Goal: Find specific page/section: Find specific page/section

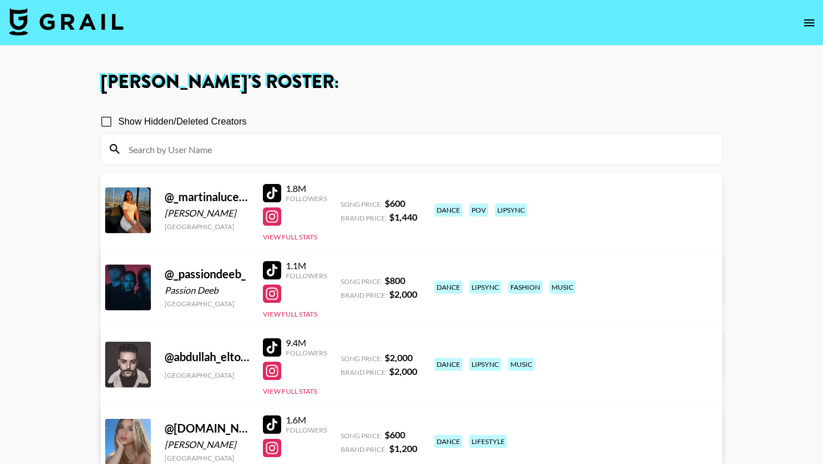
click at [405, 152] on input at bounding box center [418, 149] width 593 height 18
click at [322, 146] on input at bounding box center [418, 149] width 593 height 18
click at [356, 106] on section "Show Hidden/Deleted Creators" at bounding box center [412, 133] width 622 height 64
click at [336, 146] on input at bounding box center [418, 149] width 593 height 18
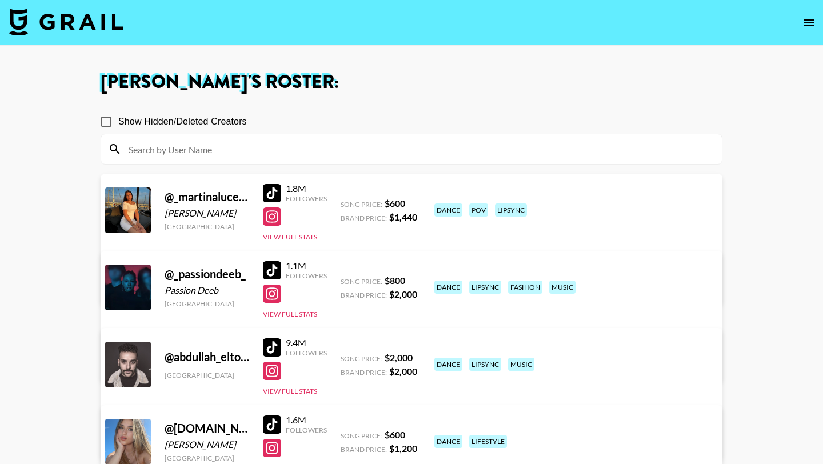
click at [85, 21] on img at bounding box center [66, 21] width 114 height 27
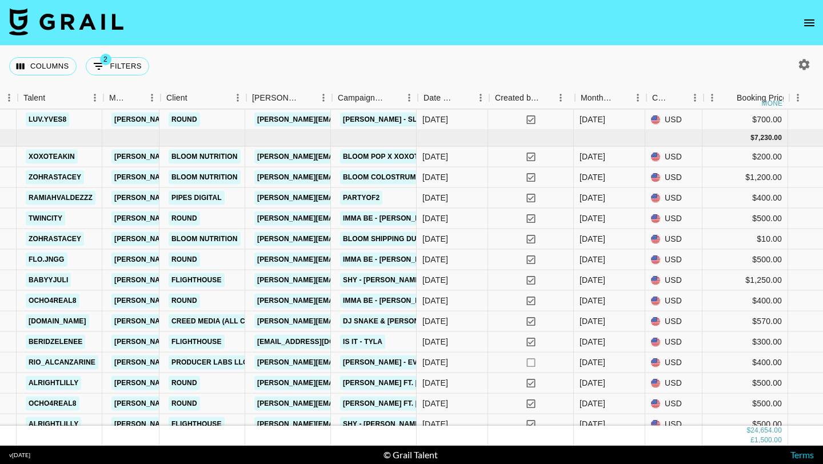
scroll to position [776, 218]
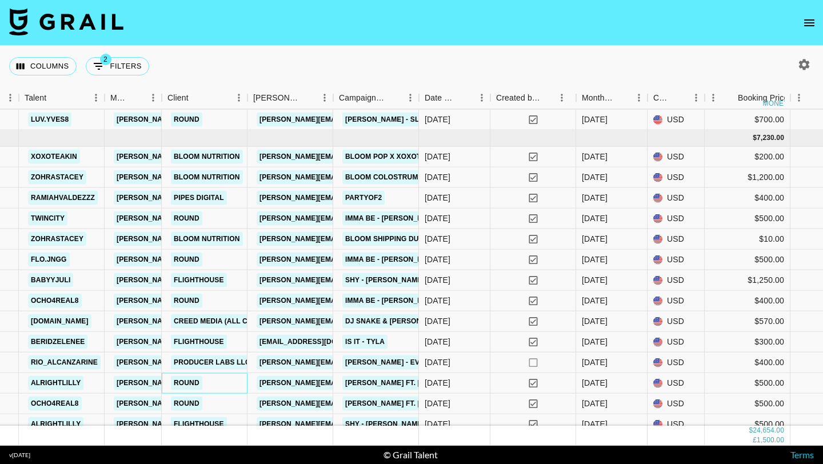
click at [235, 383] on div "Round" at bounding box center [205, 383] width 86 height 21
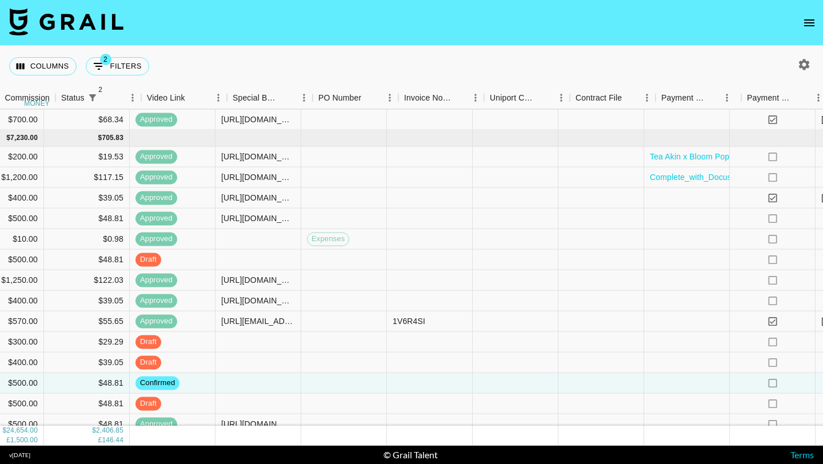
scroll to position [776, 1174]
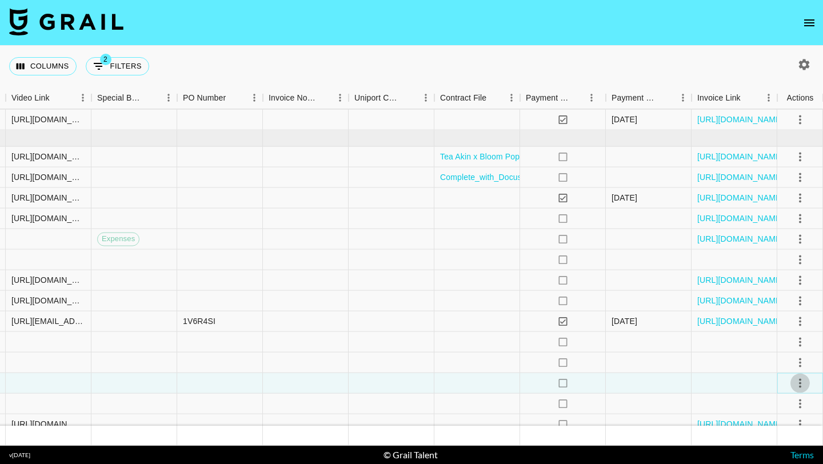
click at [803, 380] on icon "select merge strategy" at bounding box center [800, 383] width 14 height 14
click at [790, 318] on li "Draft Created" at bounding box center [785, 317] width 74 height 21
click at [689, 380] on div at bounding box center [649, 383] width 86 height 21
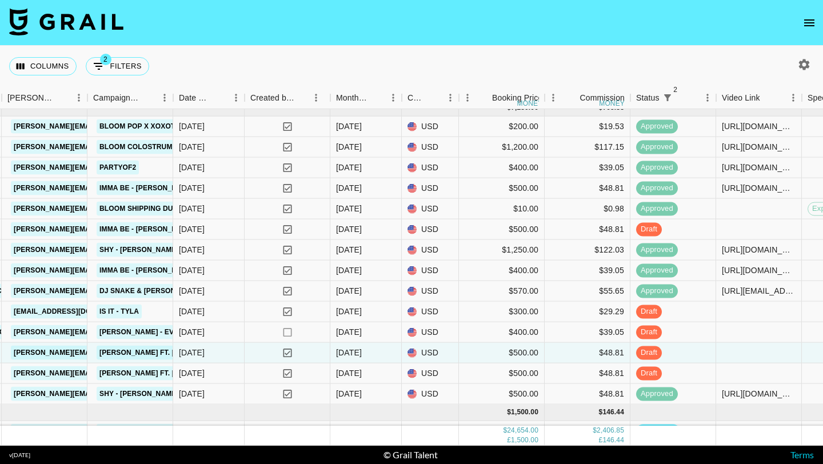
scroll to position [823, 464]
